Goal: Find specific page/section: Find specific page/section

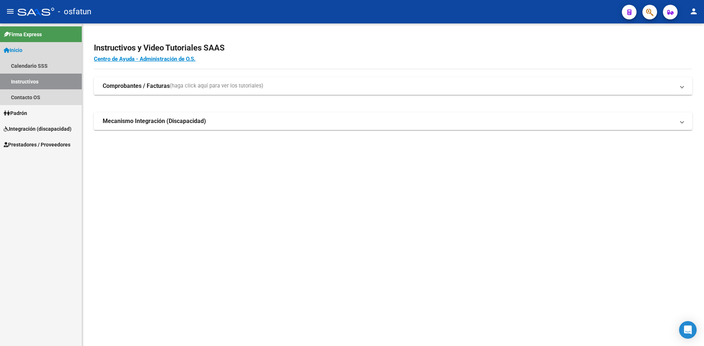
click at [29, 81] on link "Instructivos" at bounding box center [41, 82] width 82 height 16
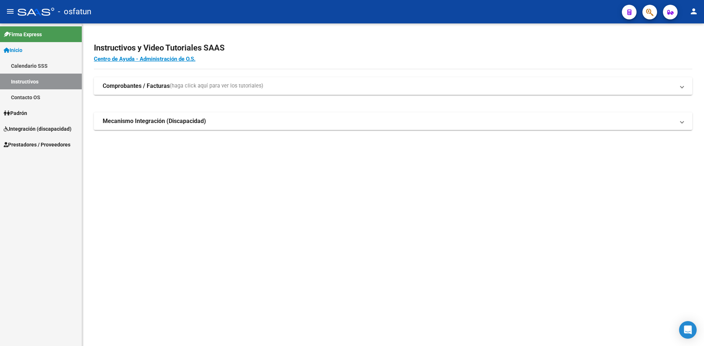
click at [34, 114] on link "Padrón" at bounding box center [41, 113] width 82 height 16
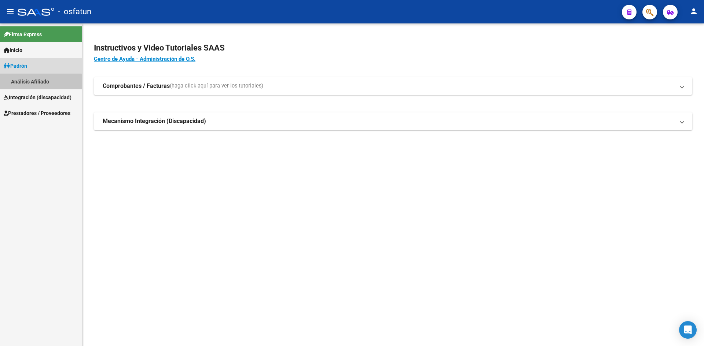
click at [34, 86] on link "Análisis Afiliado" at bounding box center [41, 82] width 82 height 16
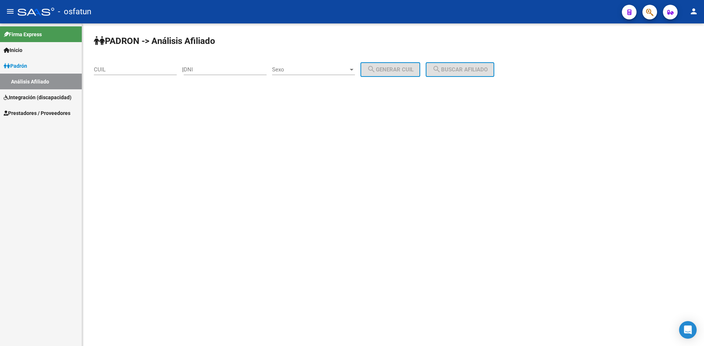
click at [36, 86] on link "Análisis Afiliado" at bounding box center [41, 82] width 82 height 16
click at [40, 96] on span "Integración (discapacidad)" at bounding box center [38, 97] width 68 height 8
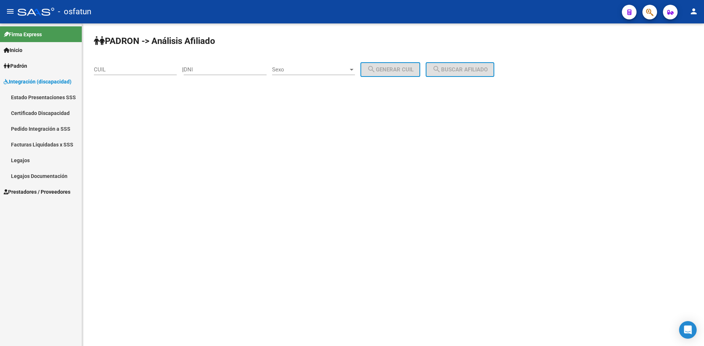
click at [47, 83] on span "Integración (discapacidad)" at bounding box center [38, 82] width 68 height 8
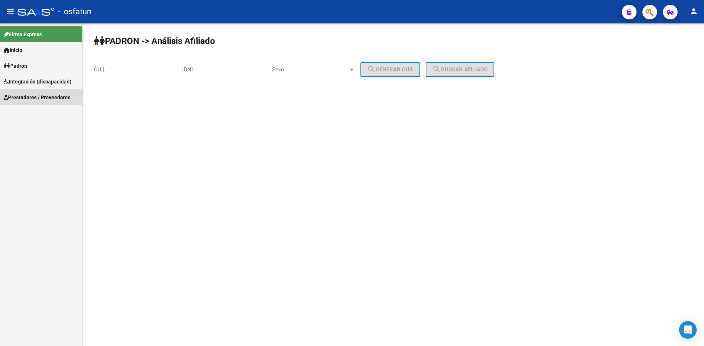
click at [48, 95] on span "Prestadores / Proveedores" at bounding box center [37, 97] width 67 height 8
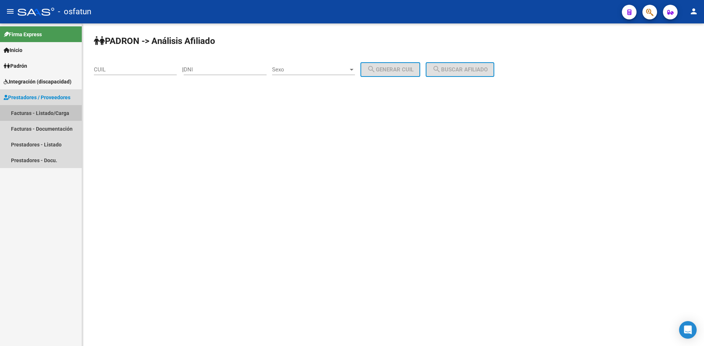
drag, startPoint x: 49, startPoint y: 115, endPoint x: 77, endPoint y: 116, distance: 28.2
click at [49, 115] on link "Facturas - Listado/Carga" at bounding box center [41, 113] width 82 height 16
